Goal: Navigation & Orientation: Find specific page/section

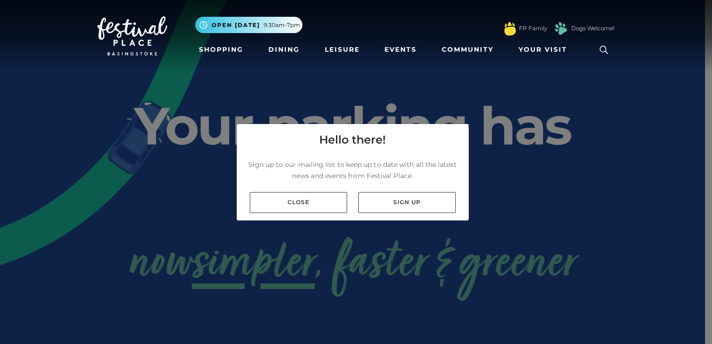
click at [213, 49] on link "Shopping" at bounding box center [221, 49] width 52 height 17
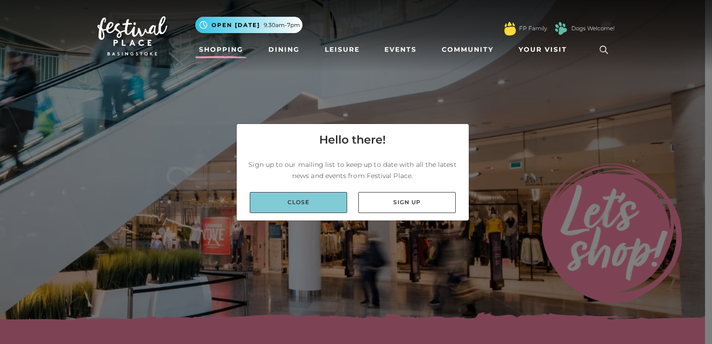
click at [330, 198] on link "Close" at bounding box center [298, 202] width 97 height 21
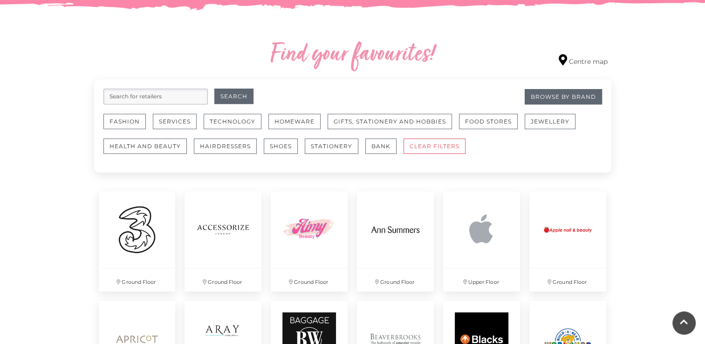
scroll to position [512, 0]
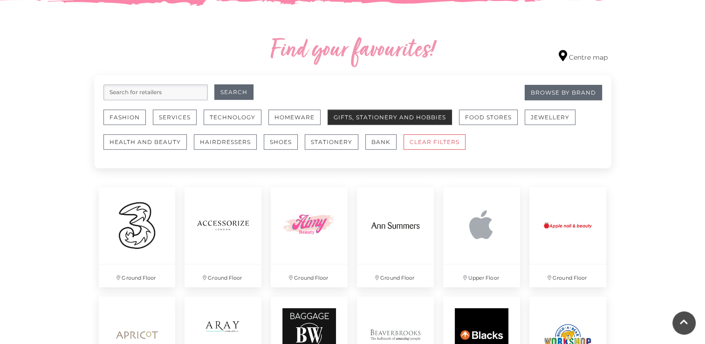
click at [383, 120] on button "Gifts, Stationery and Hobbies" at bounding box center [389, 116] width 124 height 15
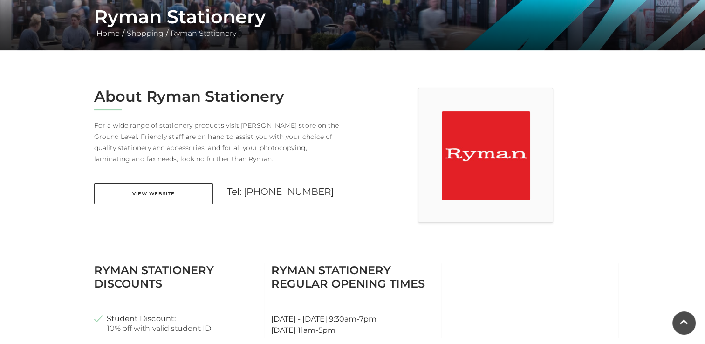
scroll to position [186, 0]
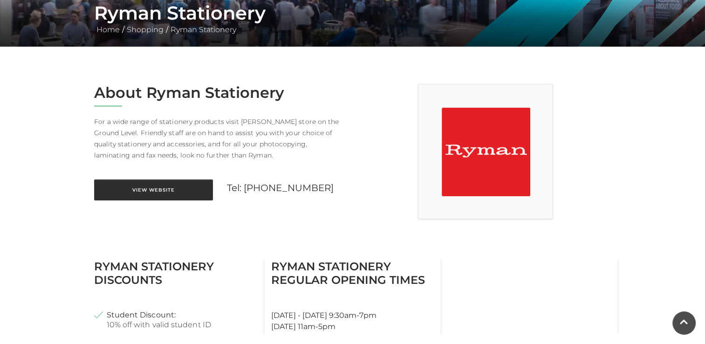
click at [171, 192] on link "View Website" at bounding box center [153, 189] width 119 height 21
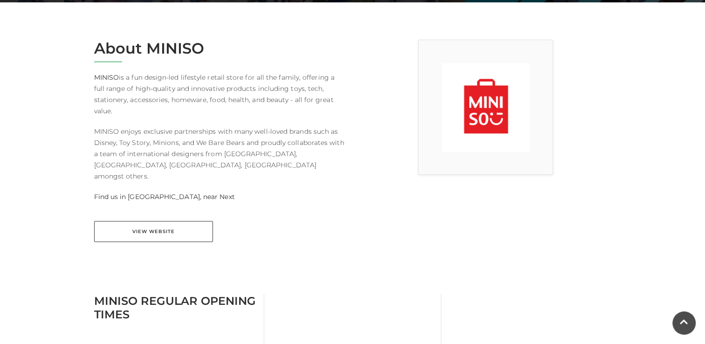
scroll to position [233, 0]
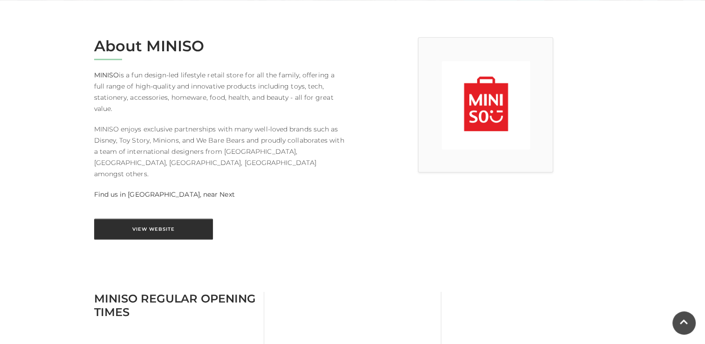
click at [172, 218] on link "View Website" at bounding box center [153, 228] width 119 height 21
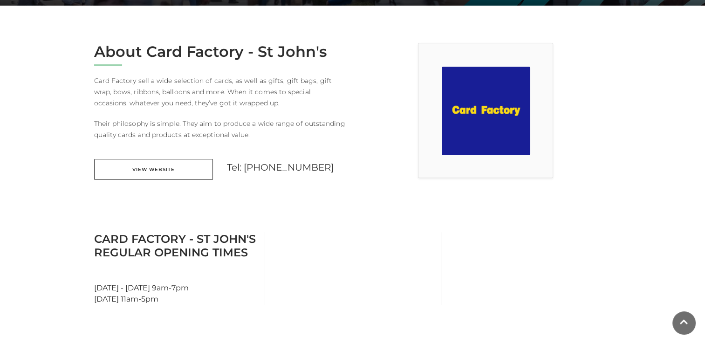
scroll to position [233, 0]
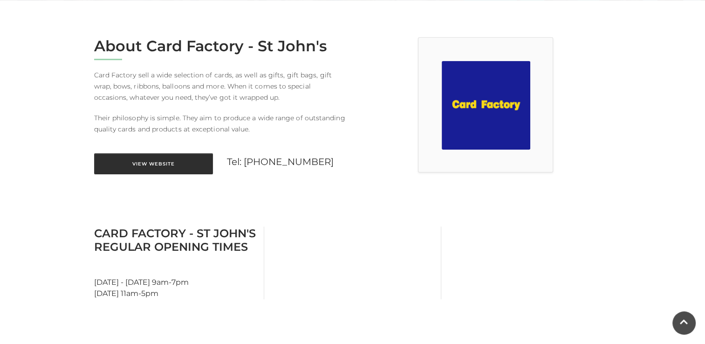
click at [162, 157] on link "View Website" at bounding box center [153, 163] width 119 height 21
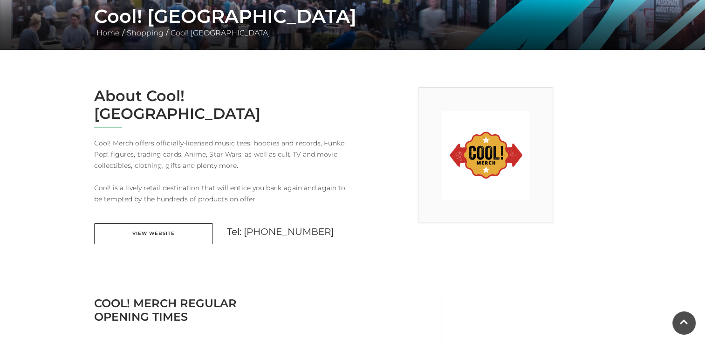
scroll to position [186, 0]
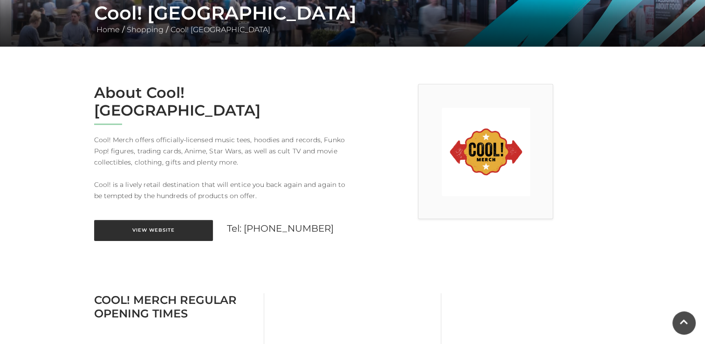
click at [130, 220] on link "View Website" at bounding box center [153, 230] width 119 height 21
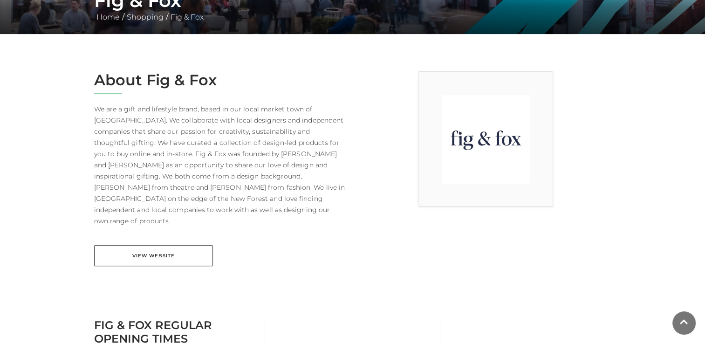
scroll to position [233, 0]
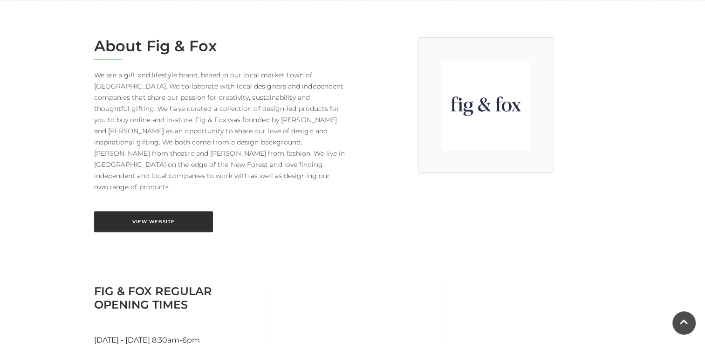
drag, startPoint x: 179, startPoint y: 207, endPoint x: 183, endPoint y: 200, distance: 7.8
click at [179, 211] on link "View Website" at bounding box center [153, 221] width 119 height 21
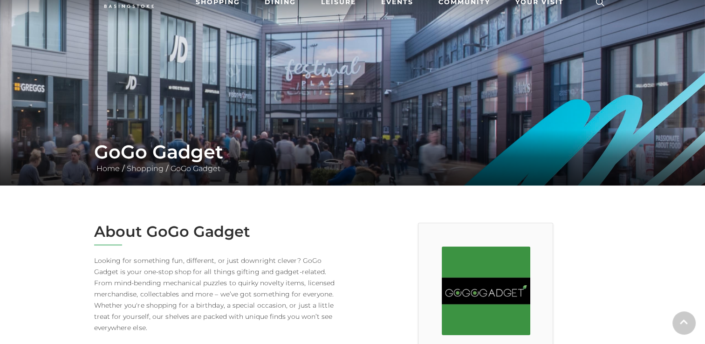
scroll to position [233, 0]
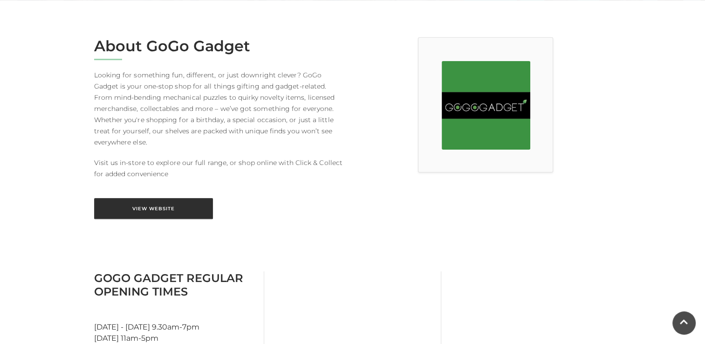
click at [154, 198] on link "View Website" at bounding box center [153, 208] width 119 height 21
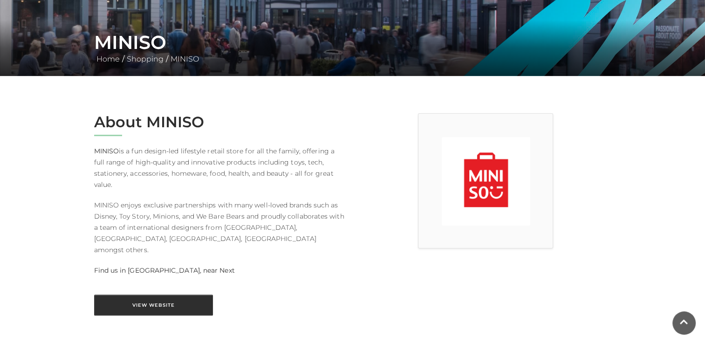
scroll to position [186, 0]
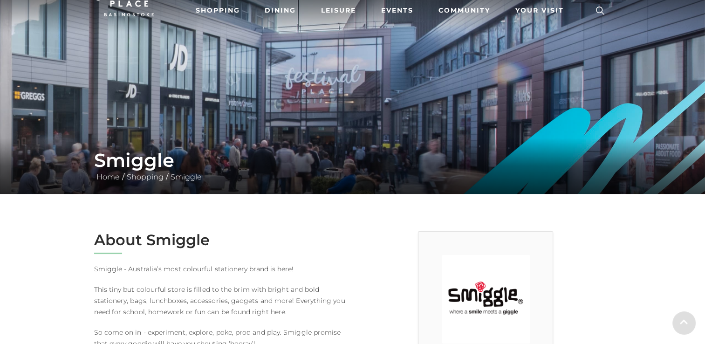
scroll to position [186, 0]
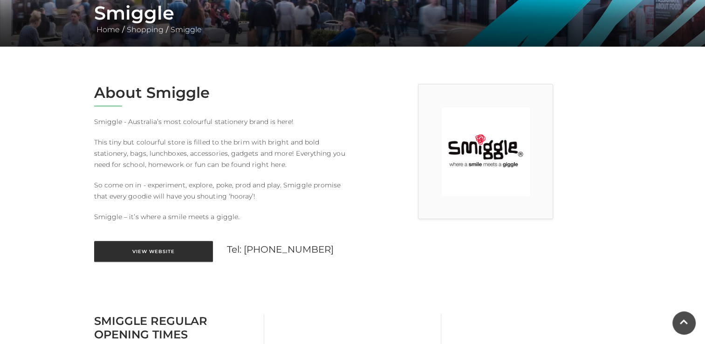
click at [181, 250] on link "View Website" at bounding box center [153, 251] width 119 height 21
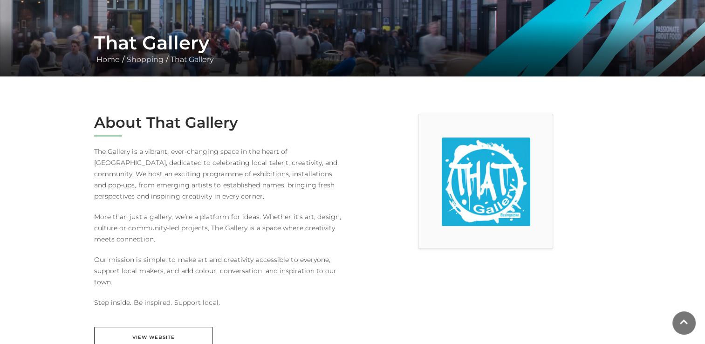
scroll to position [186, 0]
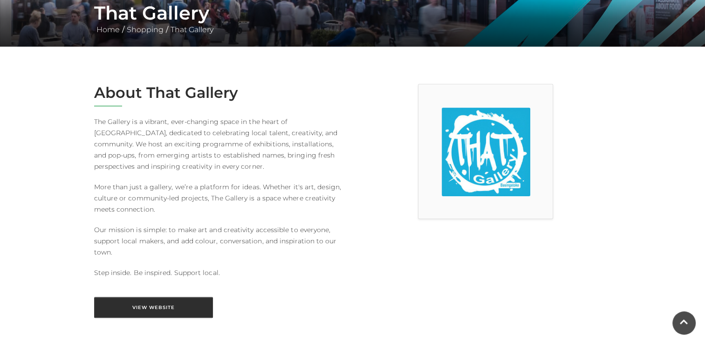
click at [144, 304] on link "View Website" at bounding box center [153, 307] width 119 height 21
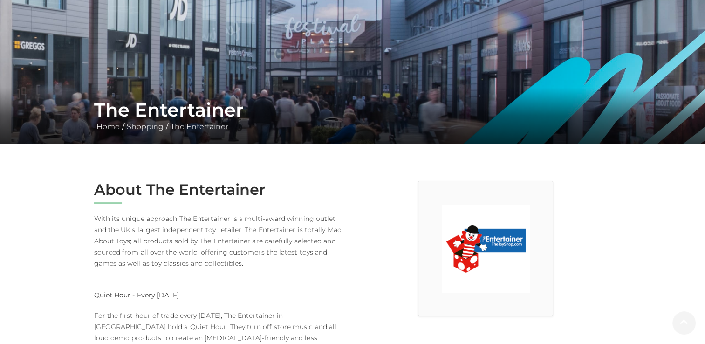
scroll to position [233, 0]
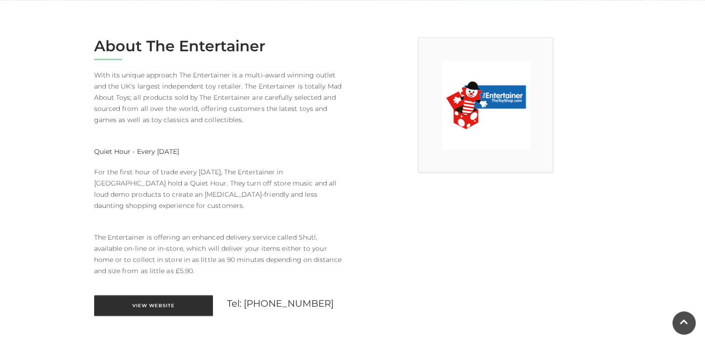
drag, startPoint x: 172, startPoint y: 300, endPoint x: 180, endPoint y: 293, distance: 10.3
click at [172, 300] on link "View Website" at bounding box center [153, 305] width 119 height 21
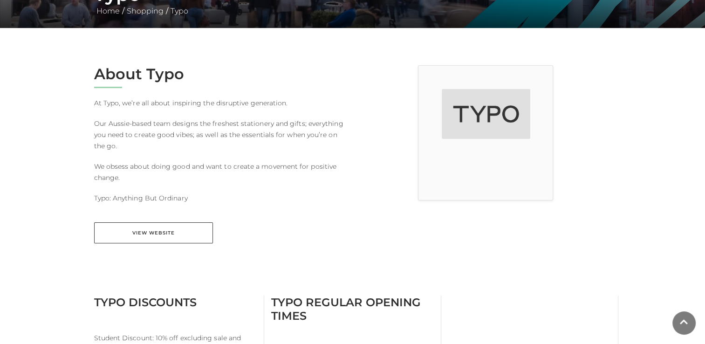
scroll to position [233, 0]
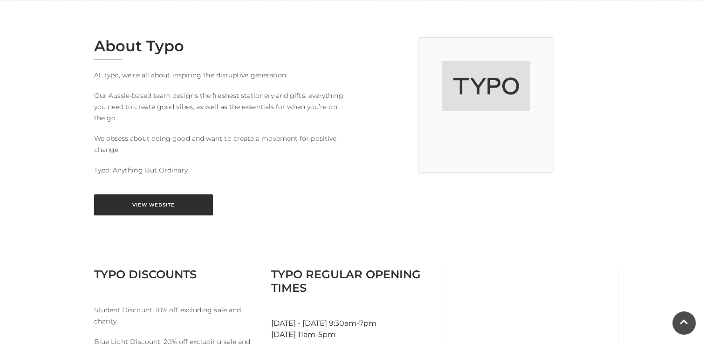
click at [188, 203] on link "View Website" at bounding box center [153, 204] width 119 height 21
